Goal: Task Accomplishment & Management: Use online tool/utility

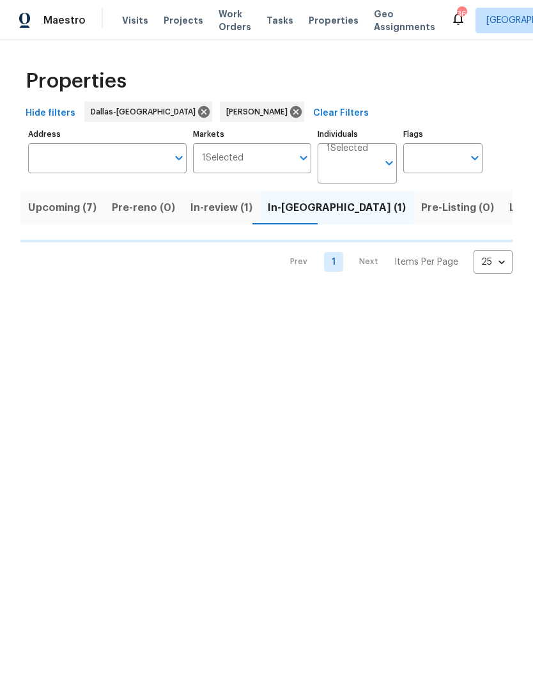
scroll to position [0, 19]
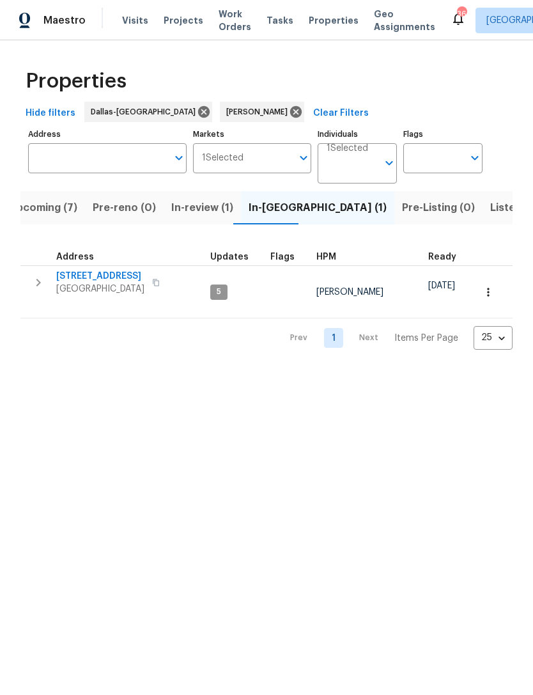
click at [41, 285] on icon "button" at bounding box center [38, 282] width 15 height 15
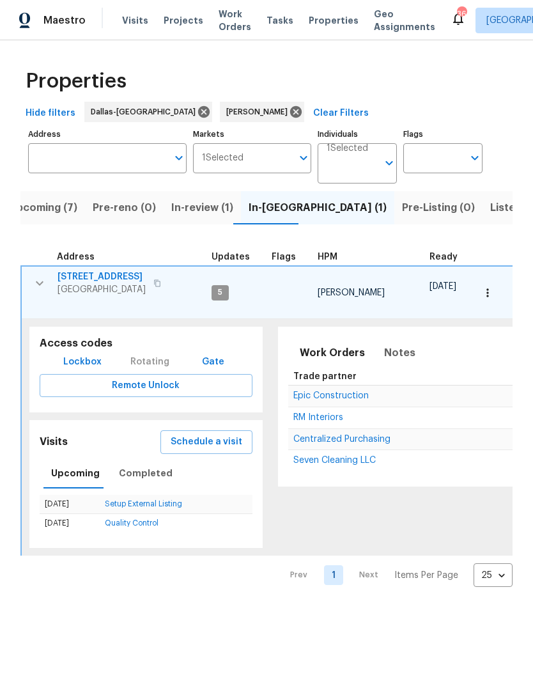
click at [225, 434] on span "Schedule a visit" at bounding box center [207, 442] width 72 height 16
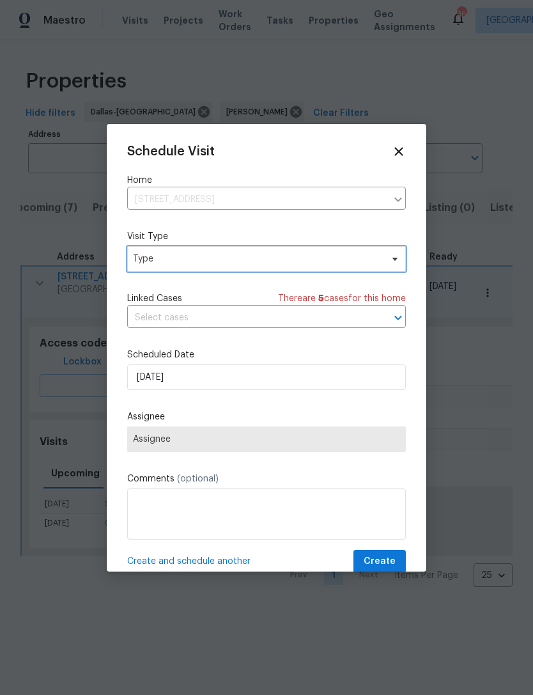
click at [248, 264] on span "Type" at bounding box center [257, 259] width 249 height 13
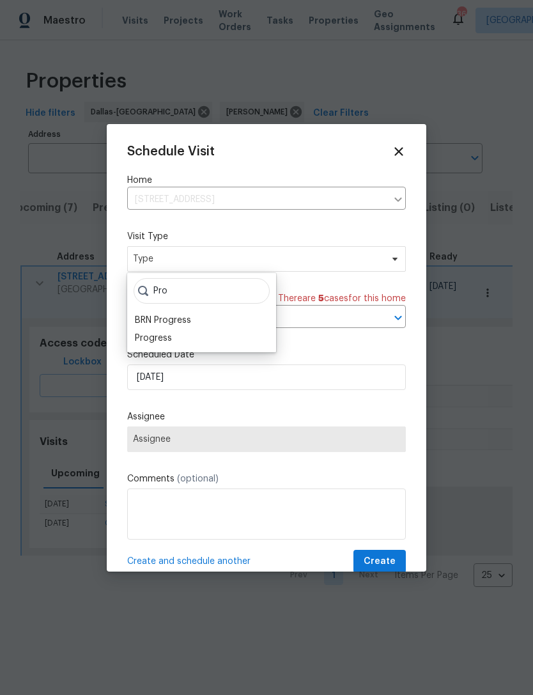
type input "Pro"
click at [182, 347] on div "Pro BRN Progress Progress" at bounding box center [201, 312] width 149 height 79
click at [171, 332] on div "Progress" at bounding box center [153, 338] width 37 height 13
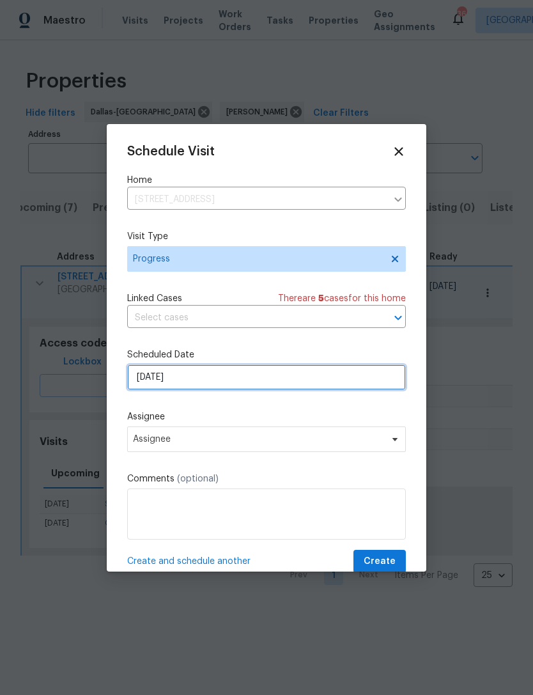
click at [210, 384] on input "9/17/2025" at bounding box center [266, 377] width 279 height 26
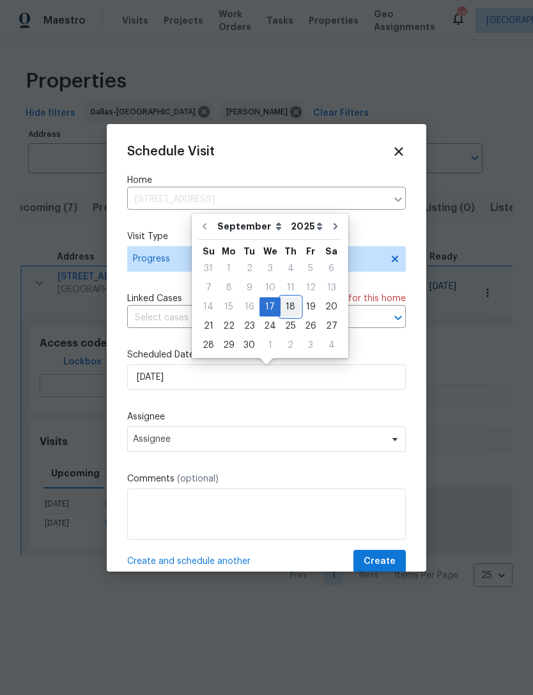
click at [288, 309] on div "18" at bounding box center [291, 307] width 20 height 18
type input "9/18/2025"
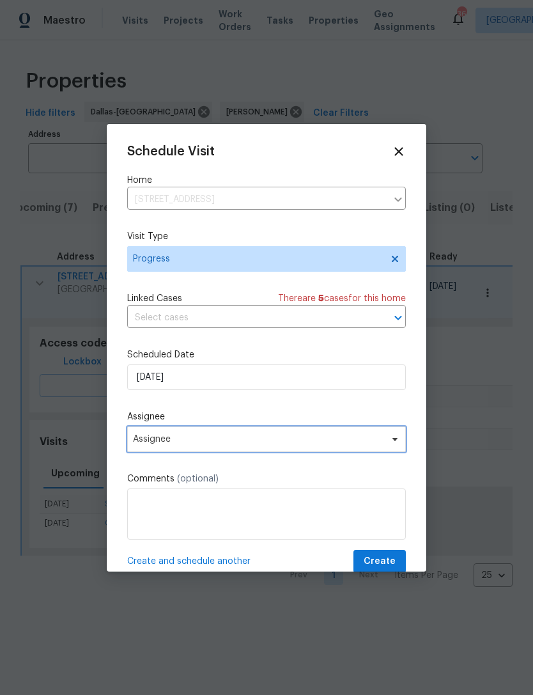
click at [203, 436] on span "Assignee" at bounding box center [266, 439] width 279 height 26
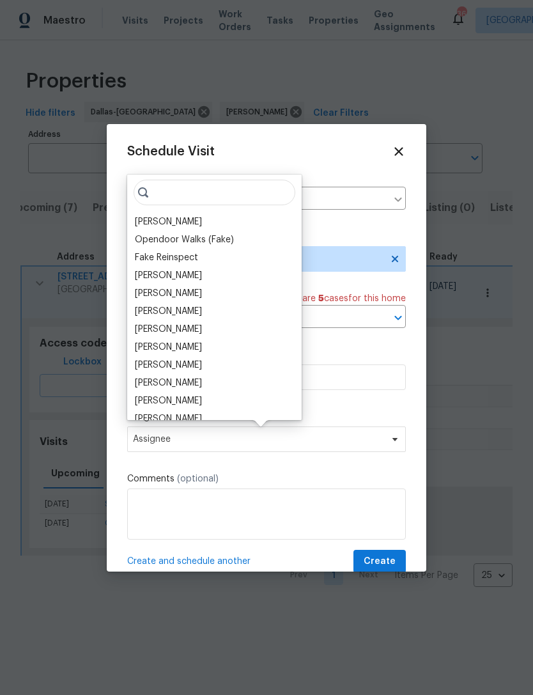
click at [191, 219] on div "[PERSON_NAME]" at bounding box center [168, 221] width 67 height 13
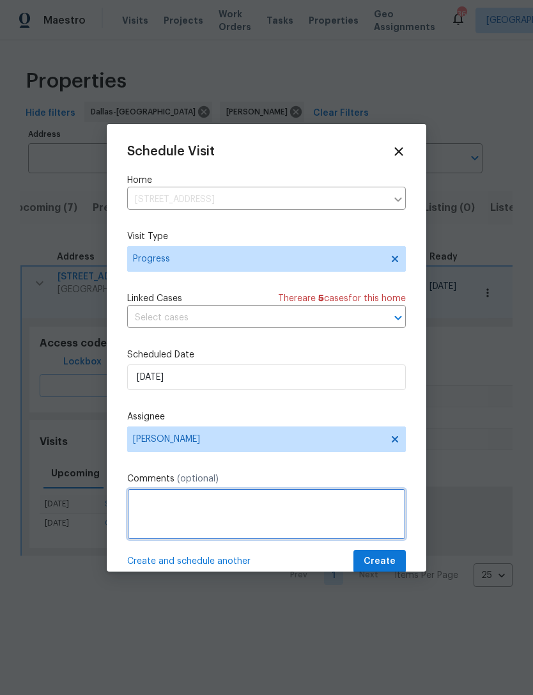
click at [212, 522] on textarea at bounding box center [266, 513] width 279 height 51
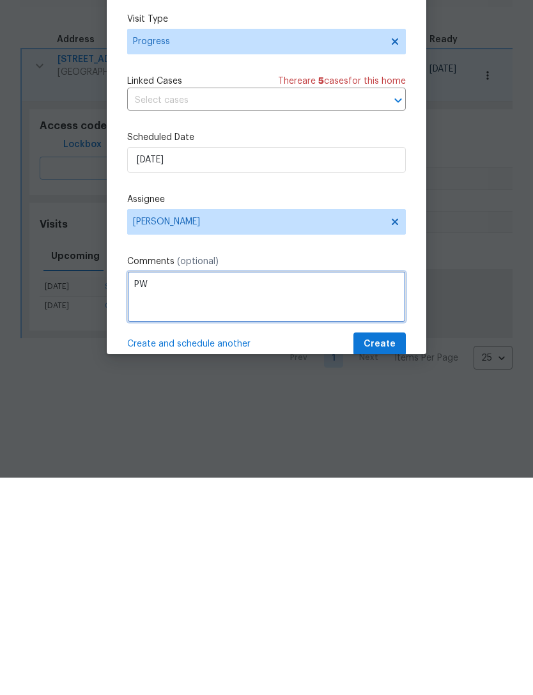
type textarea "PW"
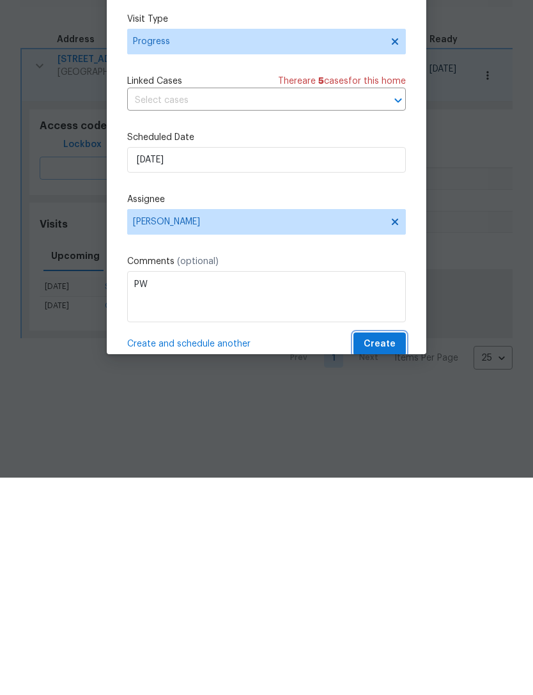
click at [389, 554] on span "Create" at bounding box center [380, 562] width 32 height 16
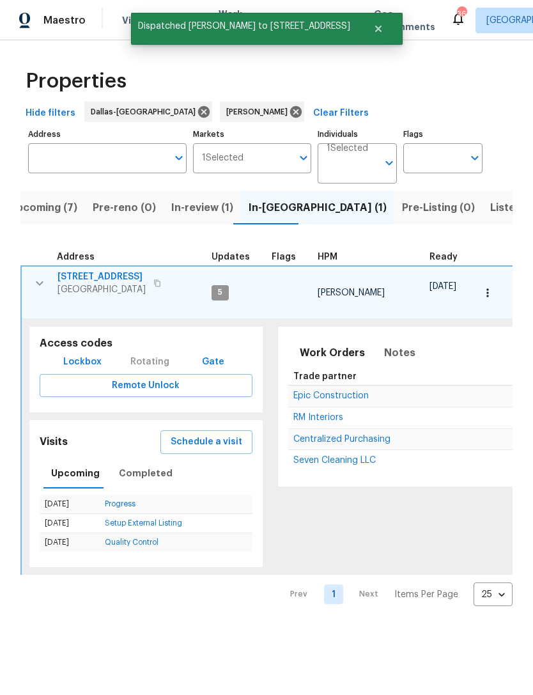
click at [42, 279] on icon "button" at bounding box center [39, 283] width 15 height 15
